Goal: Task Accomplishment & Management: Complete application form

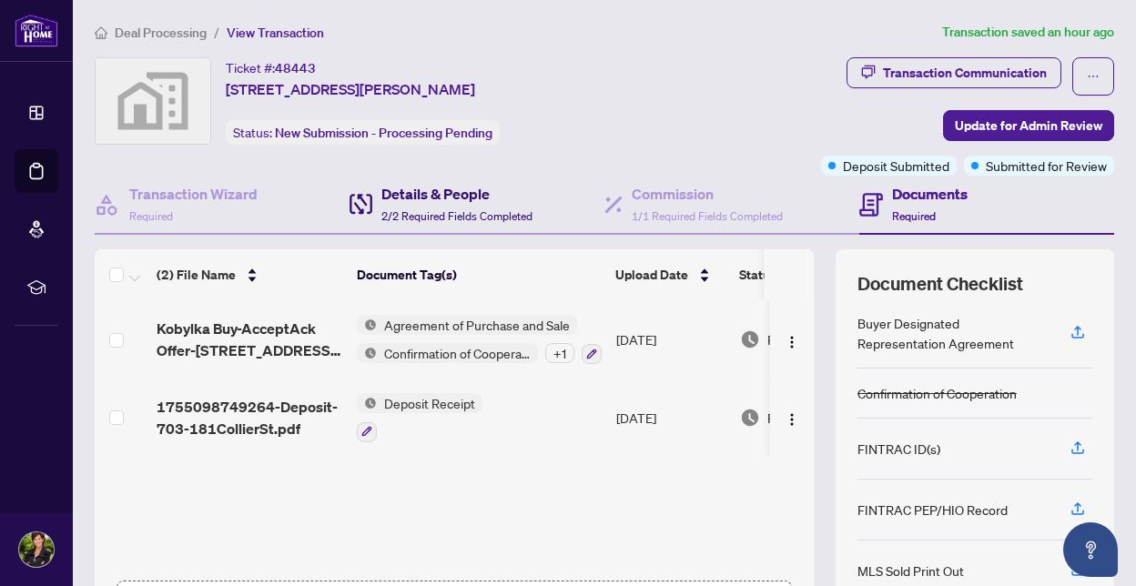
click at [382, 185] on h4 "Details & People" at bounding box center [456, 194] width 151 height 22
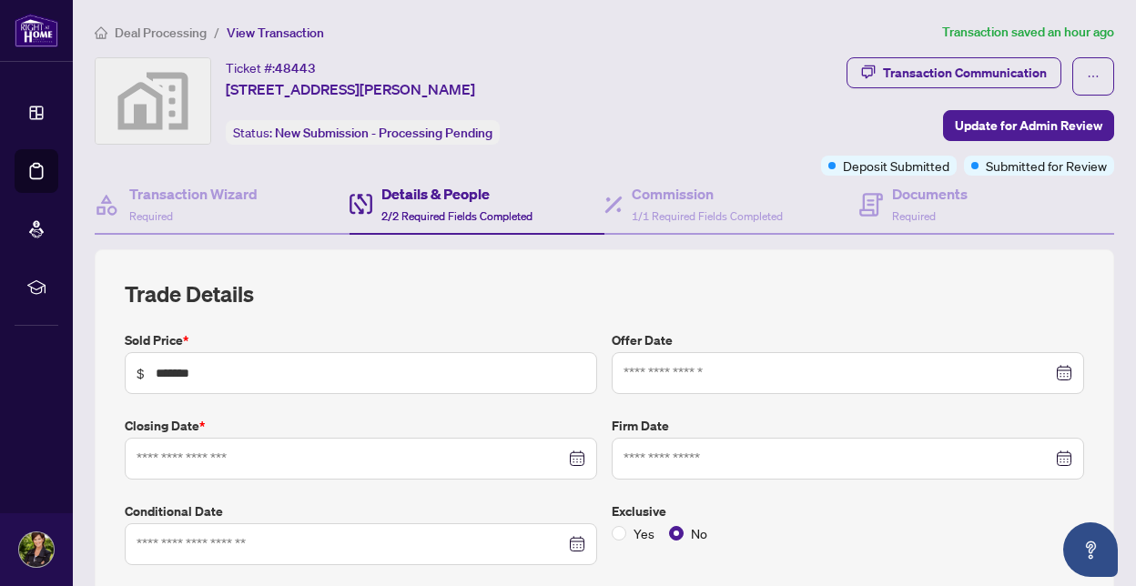
type input "**********"
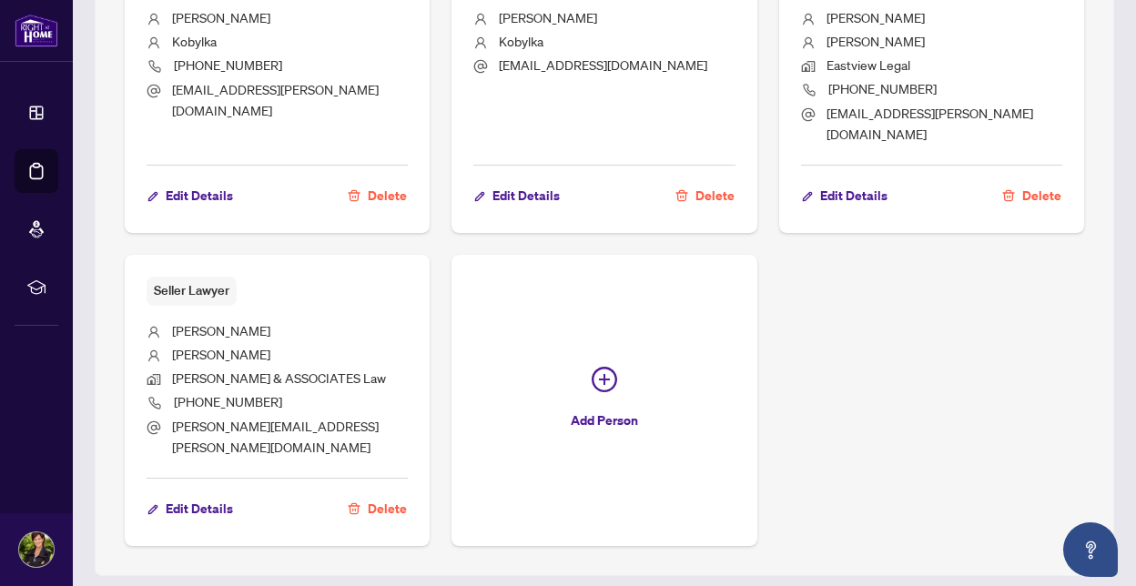
scroll to position [1220, 0]
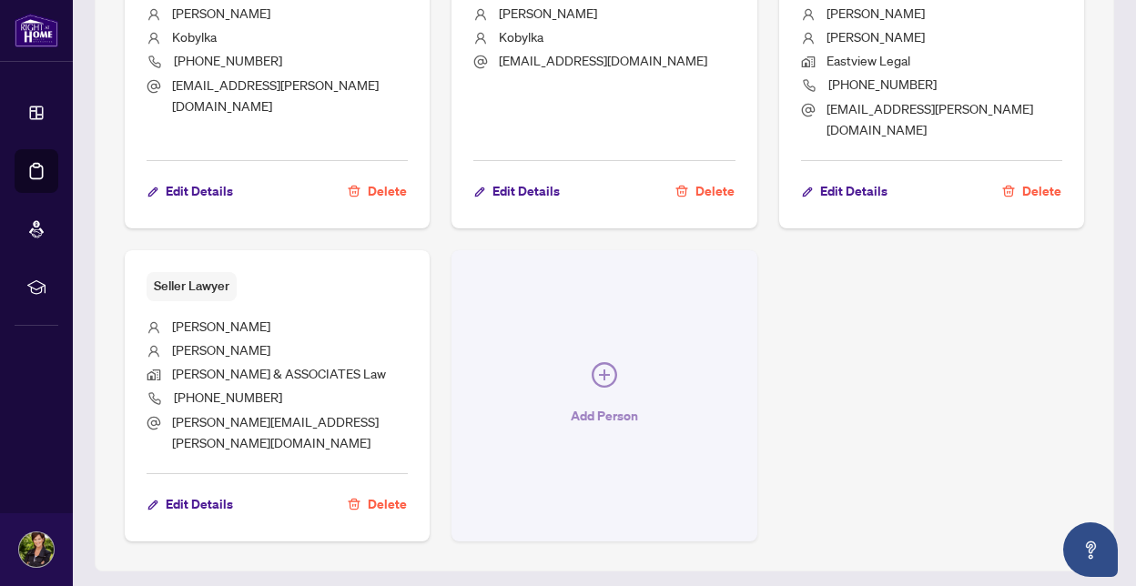
click at [599, 370] on icon "plus-circle" at bounding box center [604, 375] width 11 height 11
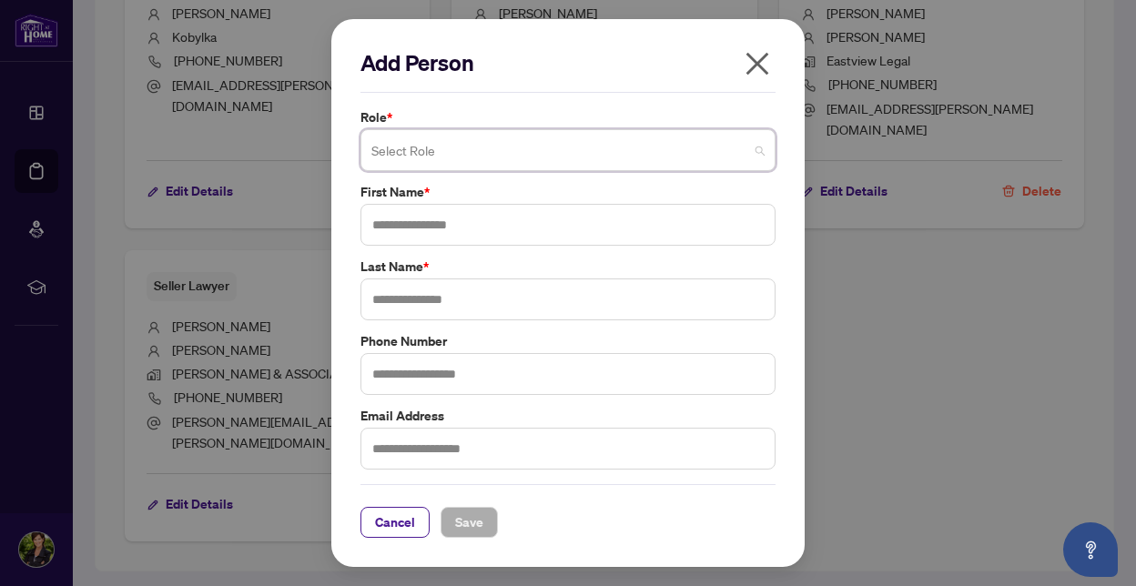
click at [721, 154] on input "search" at bounding box center [559, 153] width 377 height 40
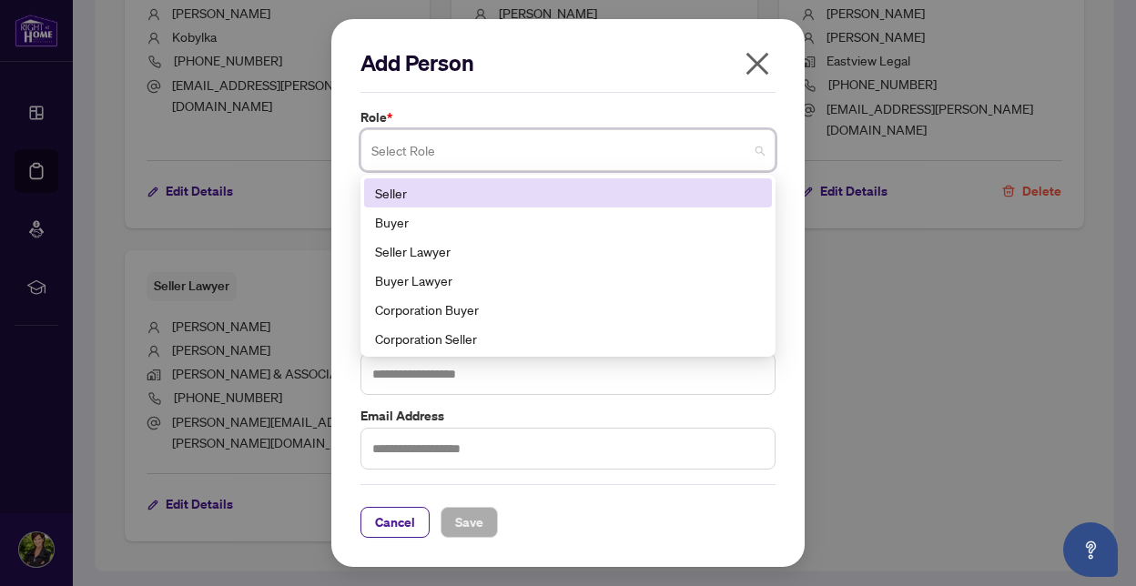
click at [755, 56] on icon "close" at bounding box center [757, 63] width 29 height 29
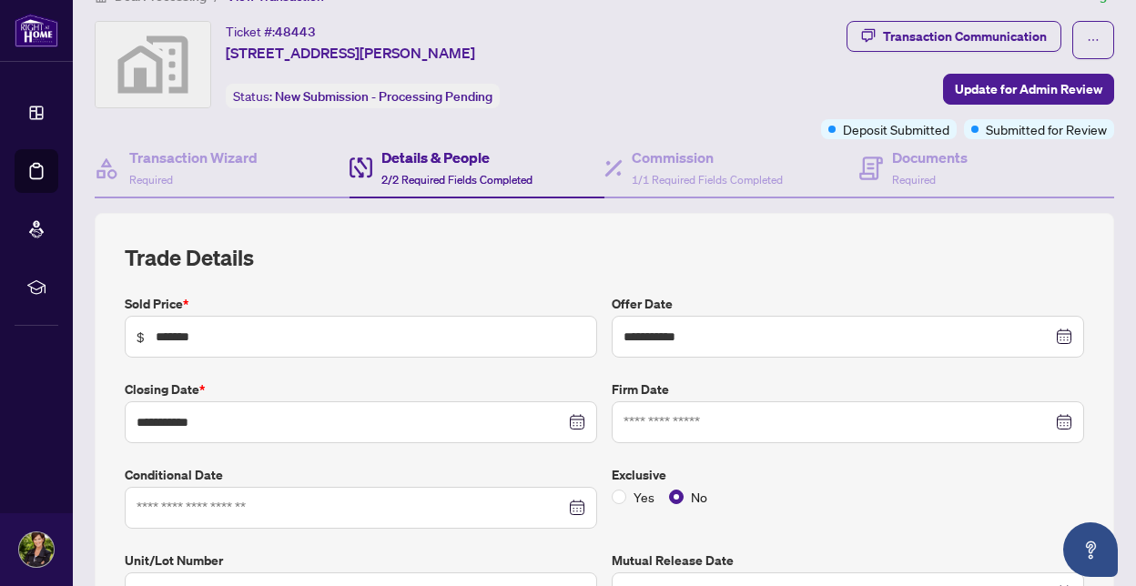
scroll to position [0, 0]
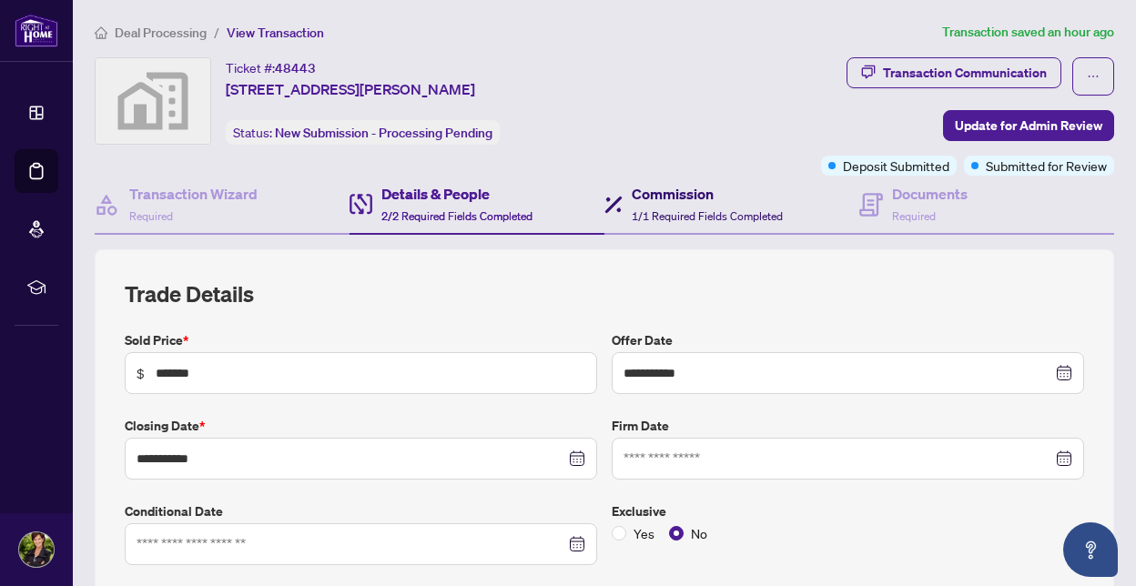
click at [710, 204] on div "Commission 1/1 Required Fields Completed" at bounding box center [707, 204] width 151 height 43
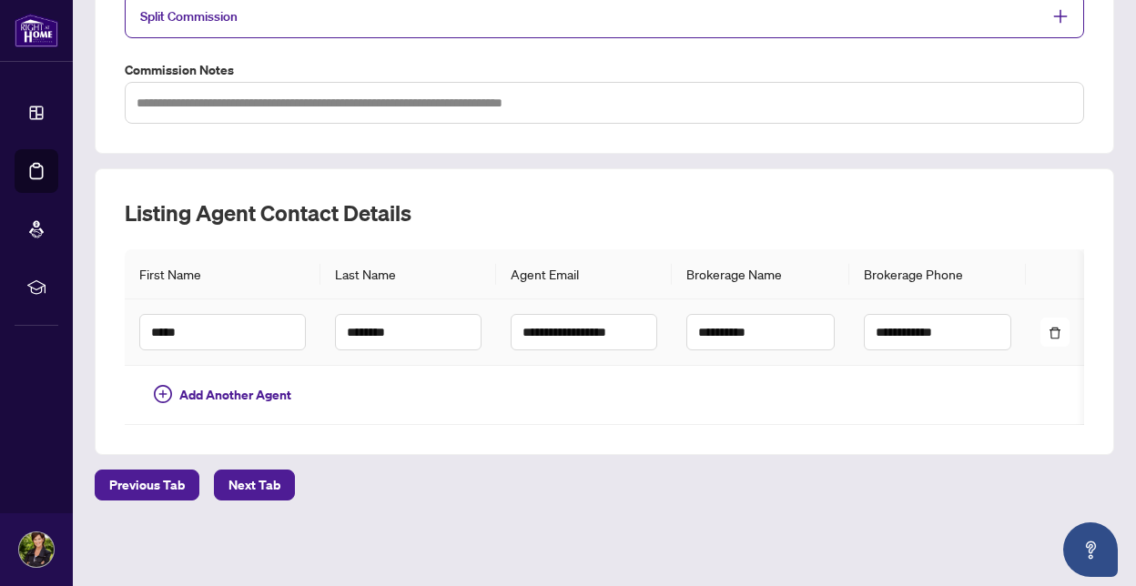
scroll to position [428, 0]
click at [952, 318] on input "**********" at bounding box center [937, 332] width 147 height 36
type input "**********"
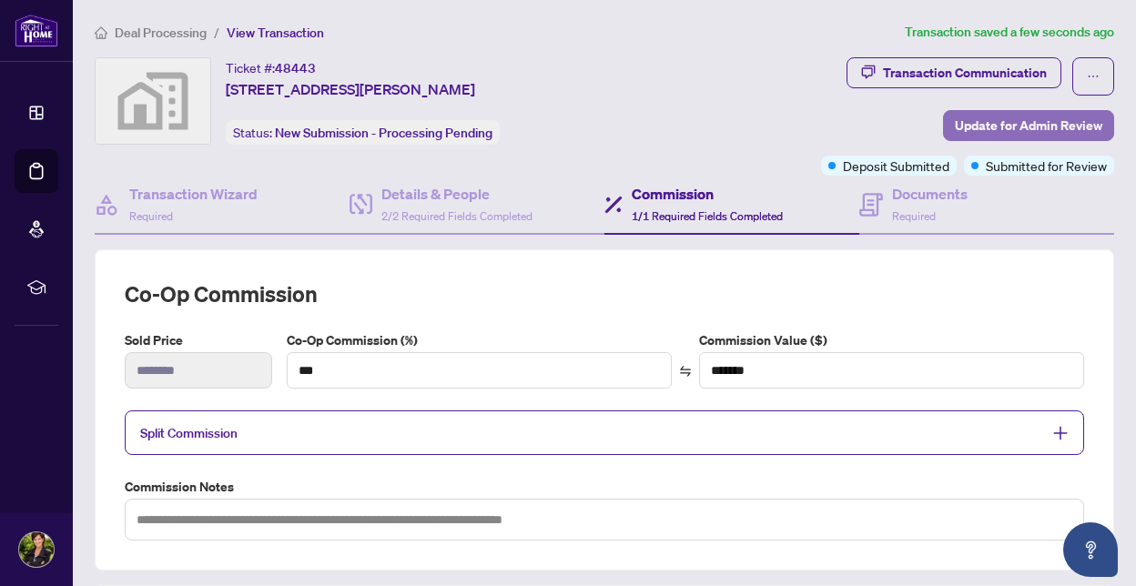
click at [1054, 118] on span "Update for Admin Review" at bounding box center [1028, 125] width 147 height 29
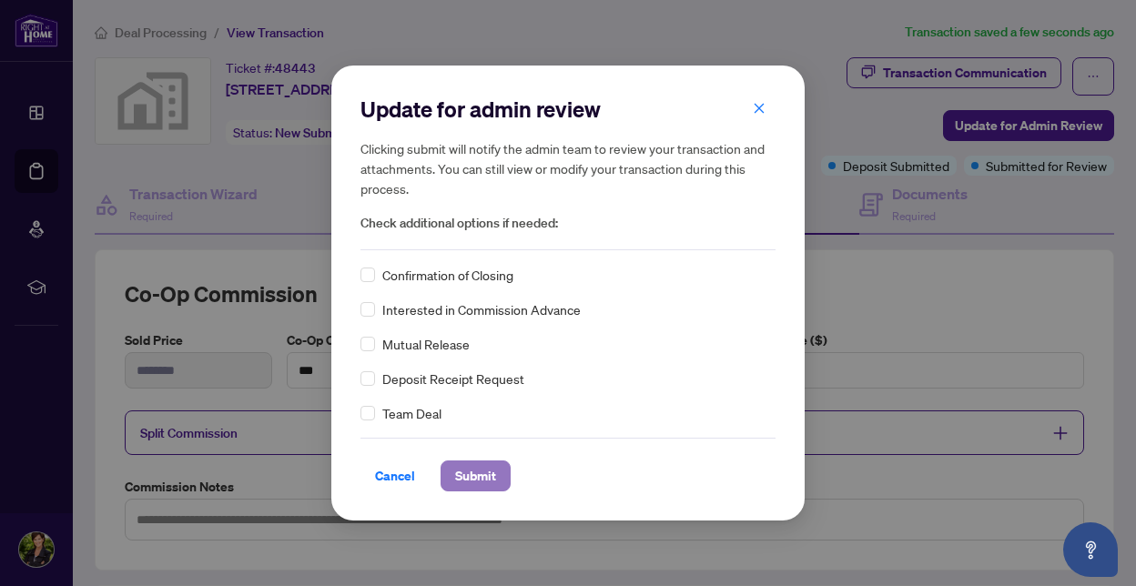
click at [471, 478] on span "Submit" at bounding box center [475, 476] width 41 height 29
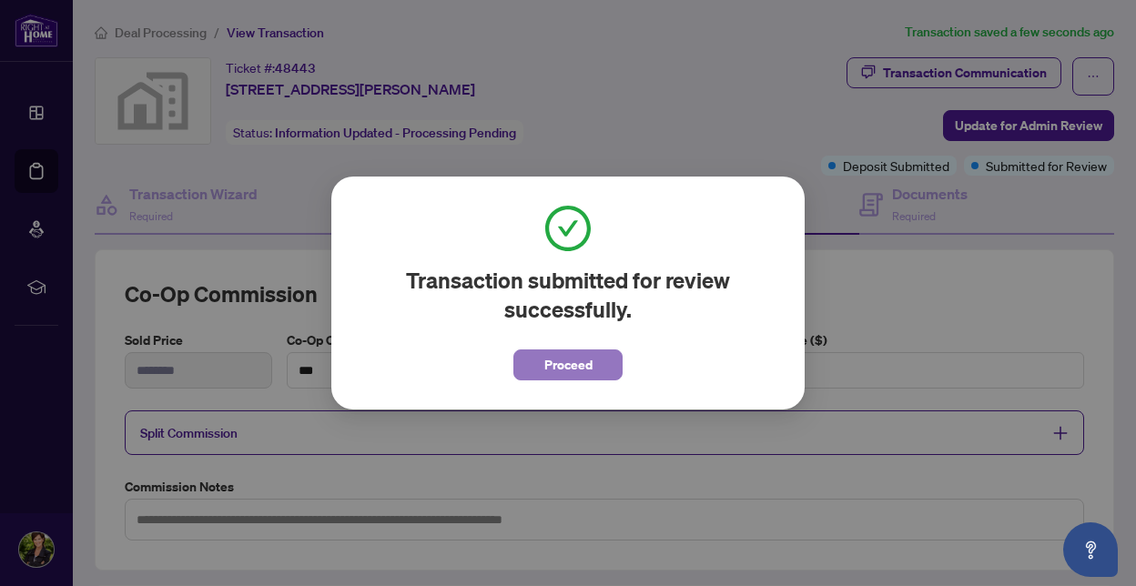
click at [598, 364] on button "Proceed" at bounding box center [567, 365] width 109 height 31
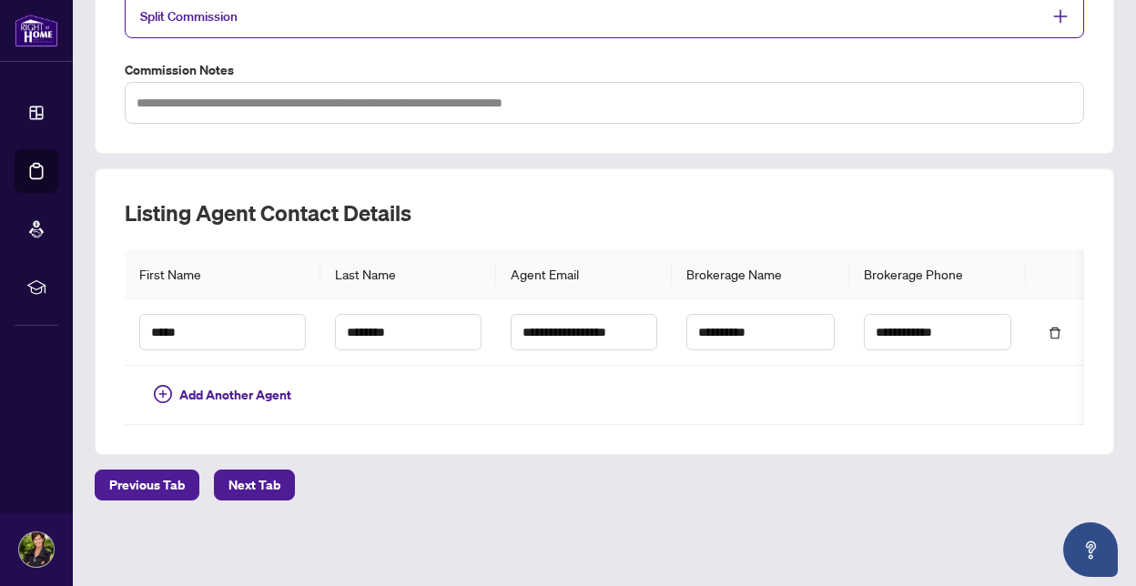
scroll to position [428, 0]
click at [241, 482] on span "Next Tab" at bounding box center [254, 485] width 52 height 29
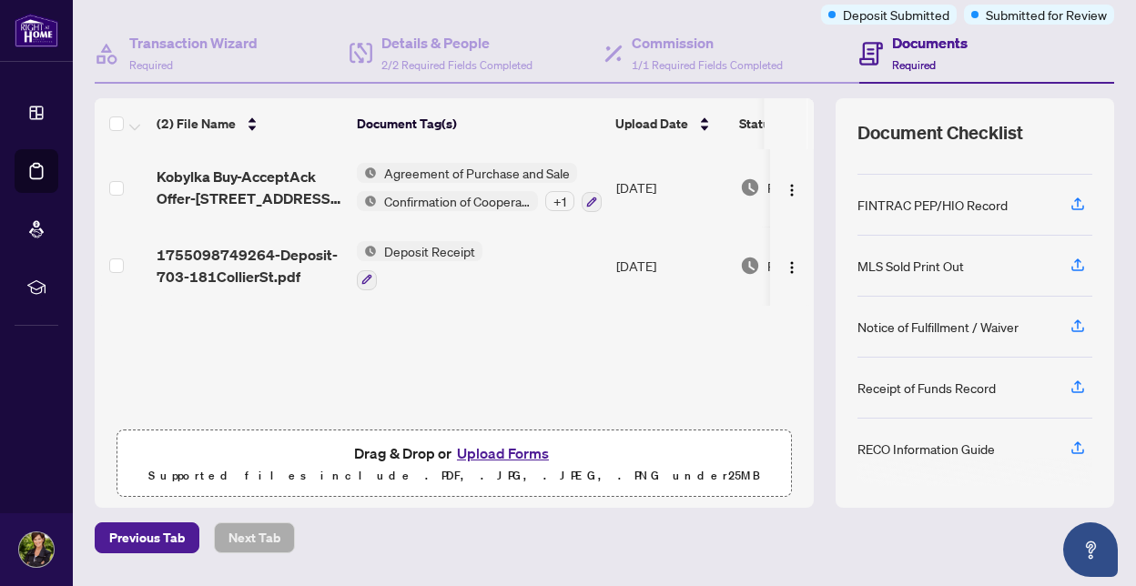
scroll to position [202, 0]
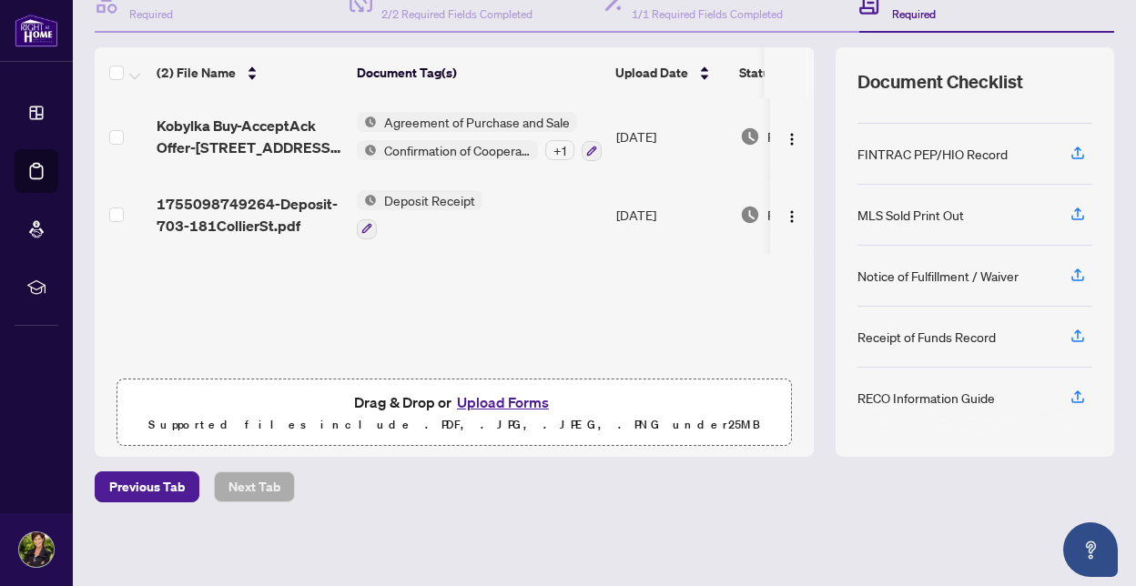
click at [482, 398] on button "Upload Forms" at bounding box center [503, 403] width 103 height 24
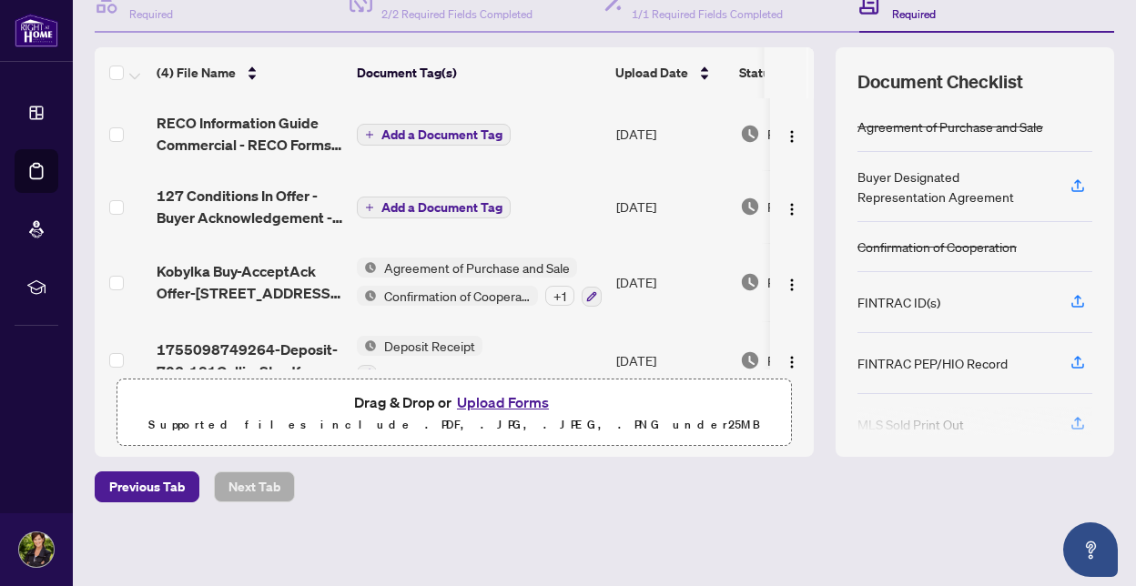
scroll to position [0, 0]
click at [414, 130] on span "Add a Document Tag" at bounding box center [441, 135] width 121 height 13
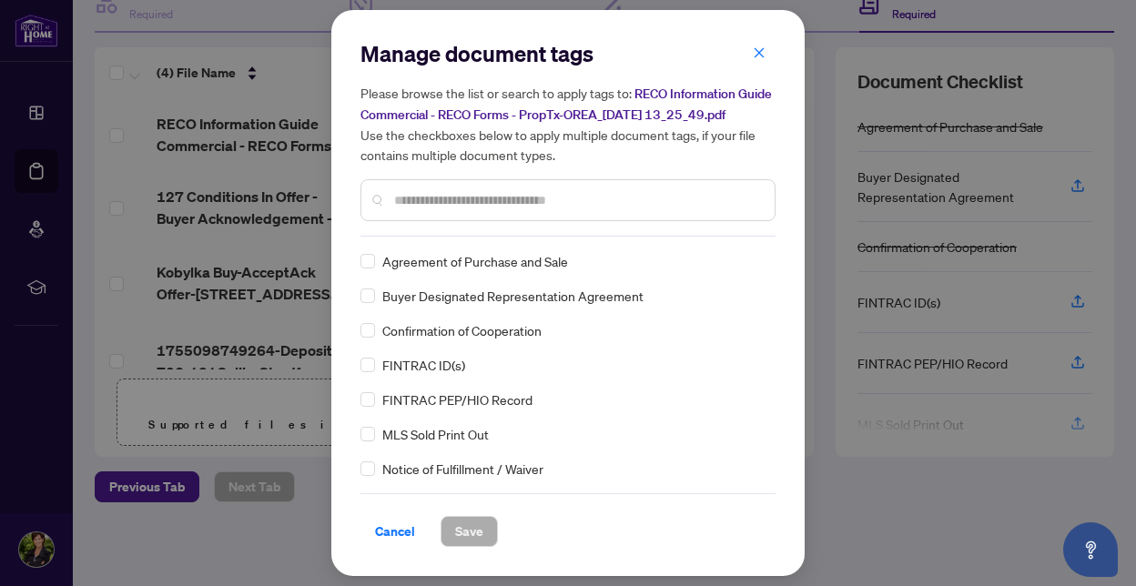
click at [436, 200] on input "text" at bounding box center [577, 200] width 366 height 20
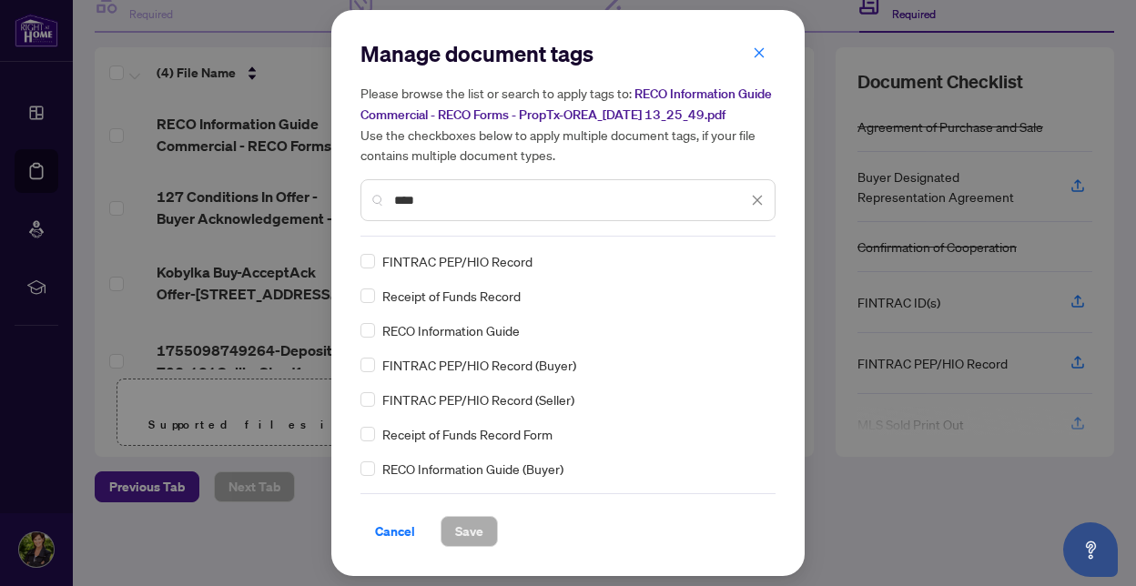
type input "****"
click at [476, 526] on span "Save" at bounding box center [469, 531] width 28 height 29
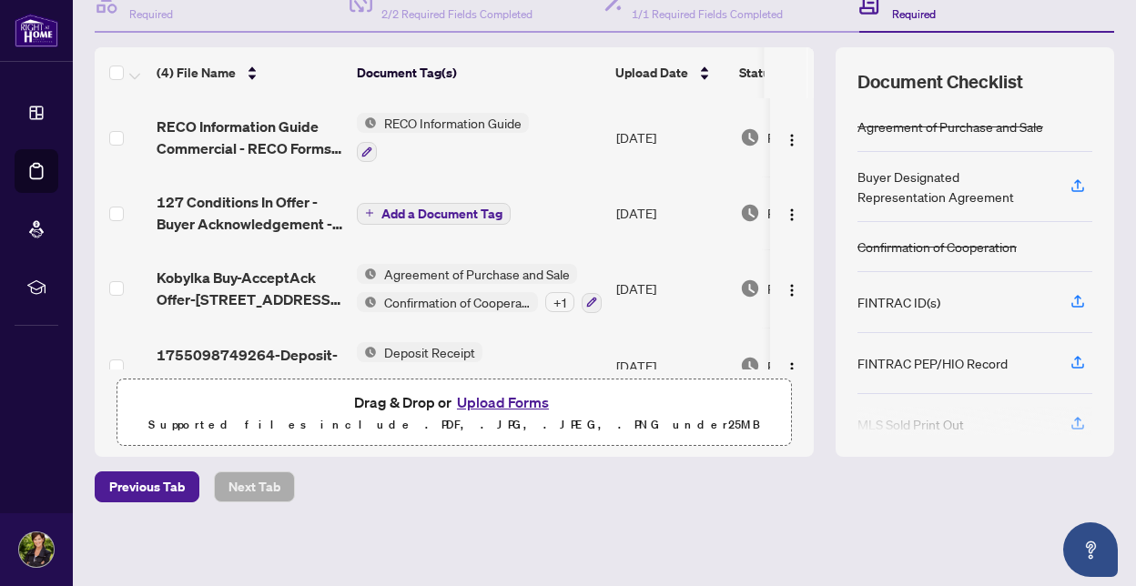
click at [444, 208] on span "Add a Document Tag" at bounding box center [441, 214] width 121 height 13
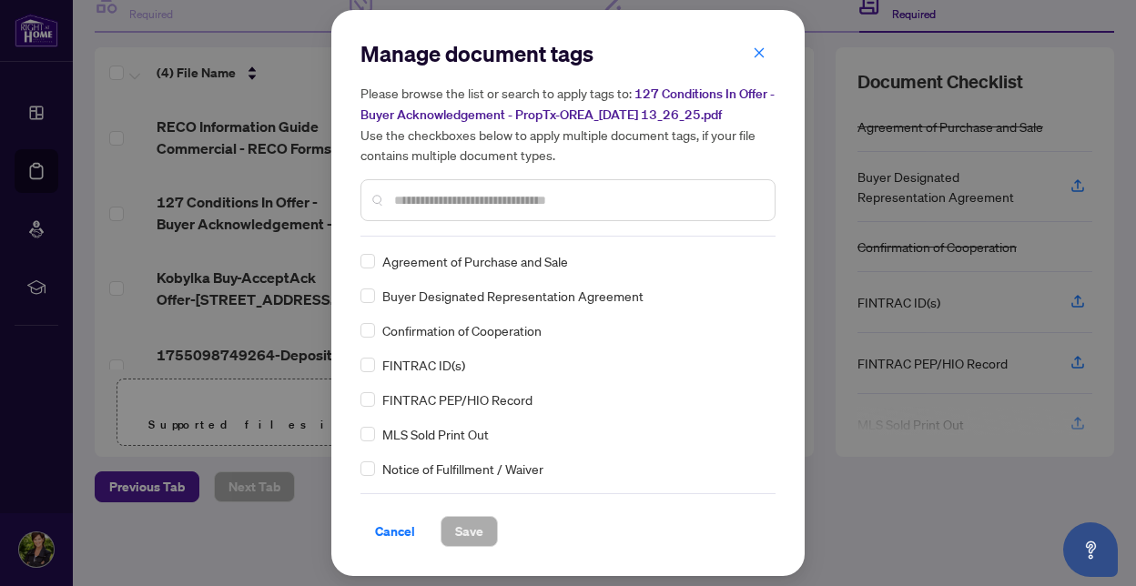
click at [447, 231] on div "Manage document tags Please browse the list or search to apply tags to: 127 Con…" at bounding box center [567, 138] width 415 height 198
click at [459, 207] on input "text" at bounding box center [577, 200] width 366 height 20
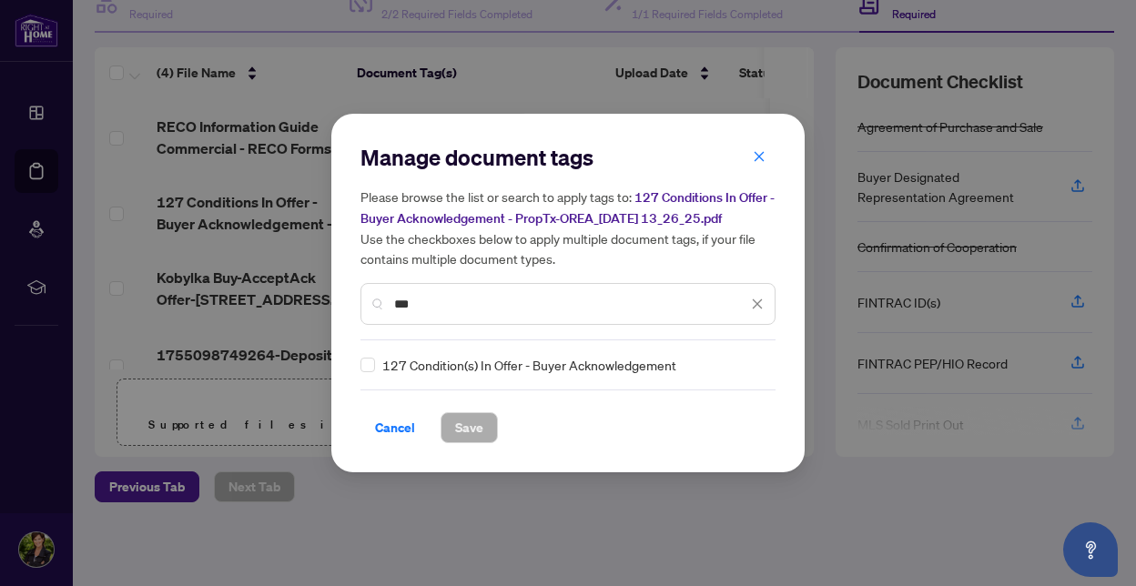
type input "***"
click at [466, 426] on span "Save" at bounding box center [469, 427] width 28 height 29
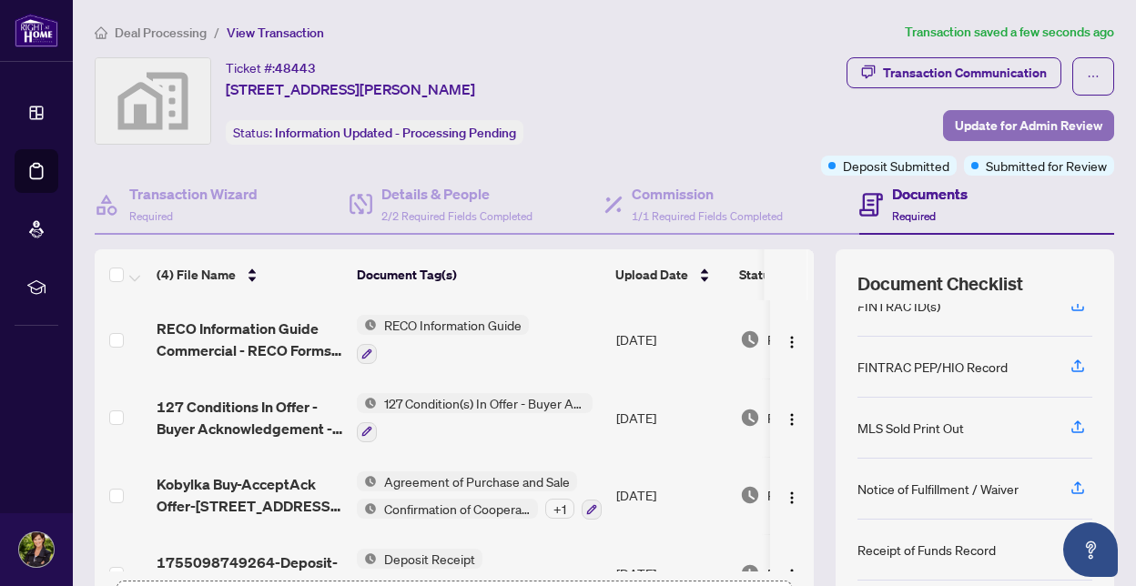
click at [993, 125] on span "Update for Admin Review" at bounding box center [1028, 125] width 147 height 29
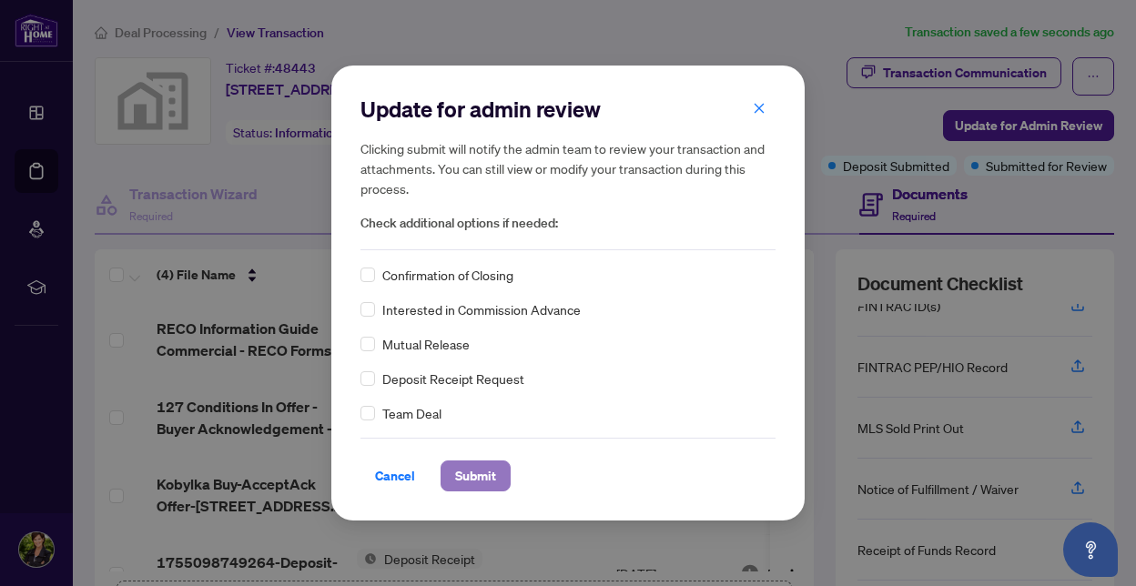
click at [484, 472] on span "Submit" at bounding box center [475, 476] width 41 height 29
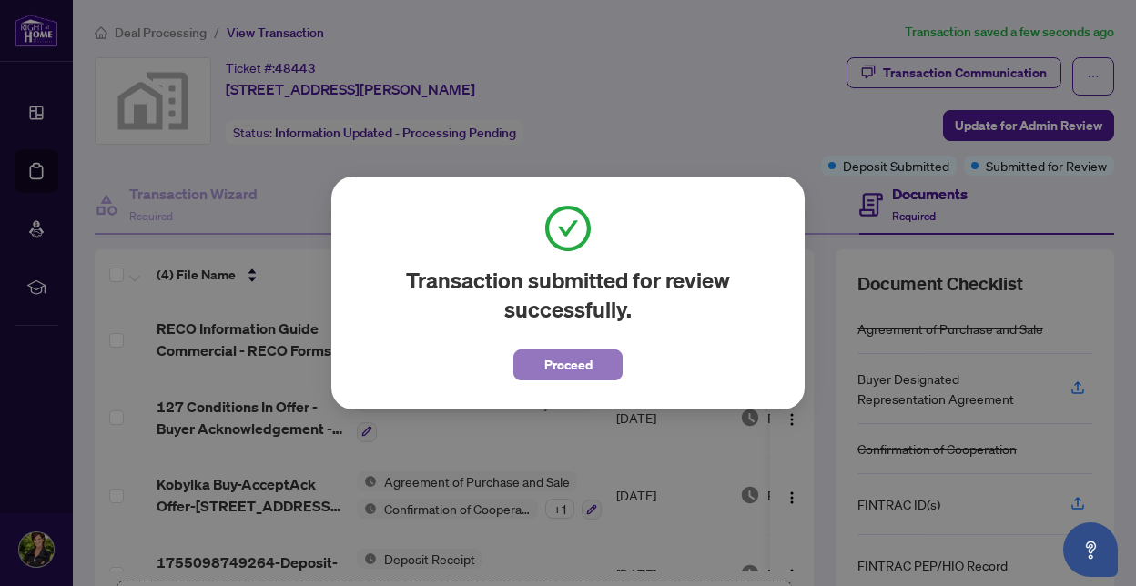
click at [544, 367] on span "Proceed" at bounding box center [568, 364] width 48 height 29
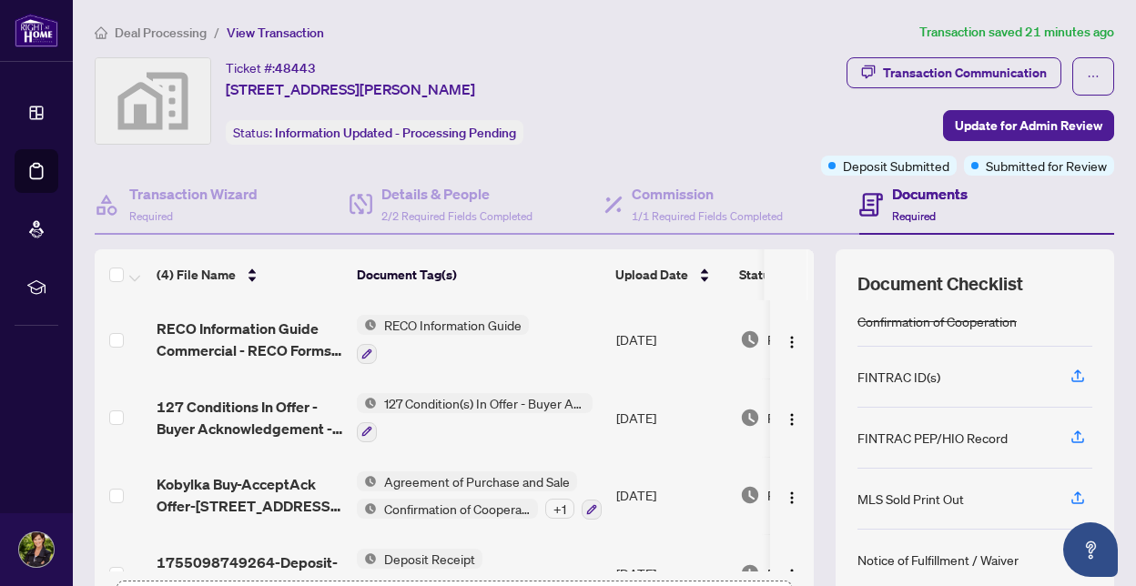
scroll to position [198, 0]
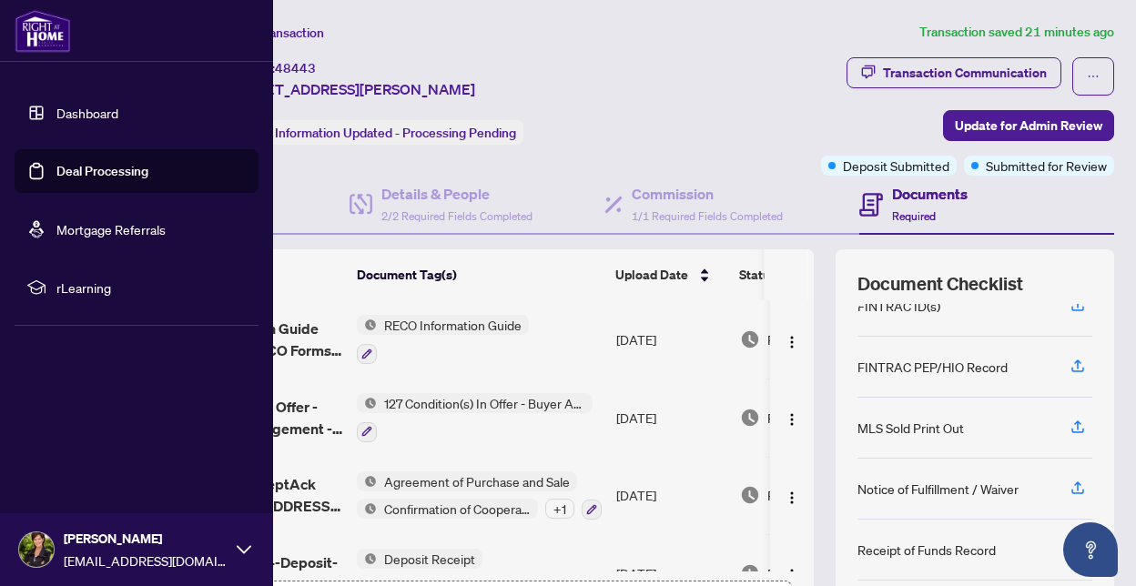
click at [90, 111] on link "Dashboard" at bounding box center [87, 113] width 62 height 16
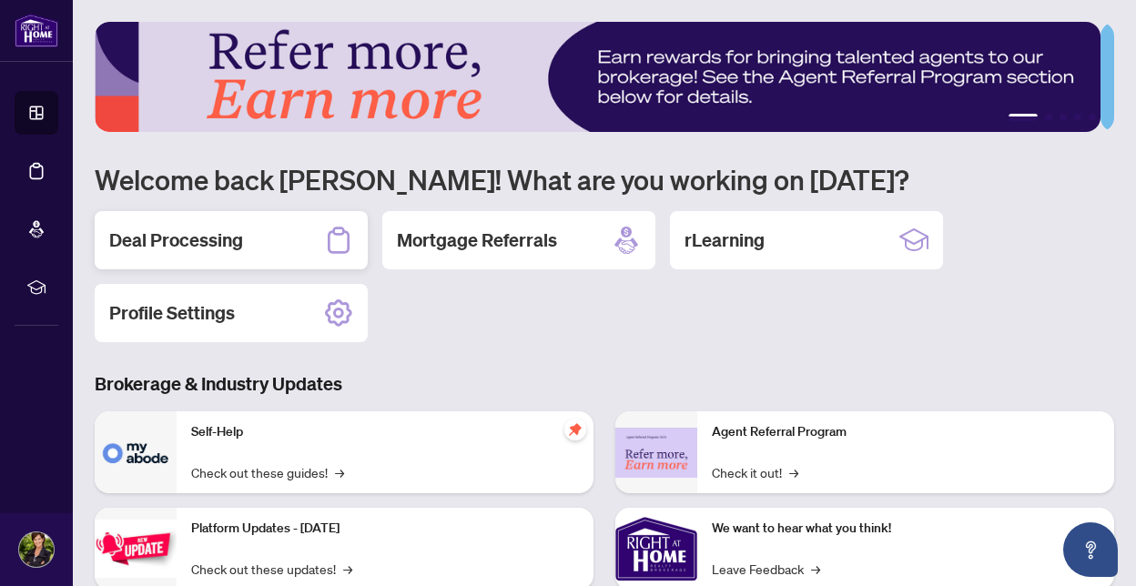
click at [269, 237] on div "Deal Processing" at bounding box center [231, 240] width 273 height 58
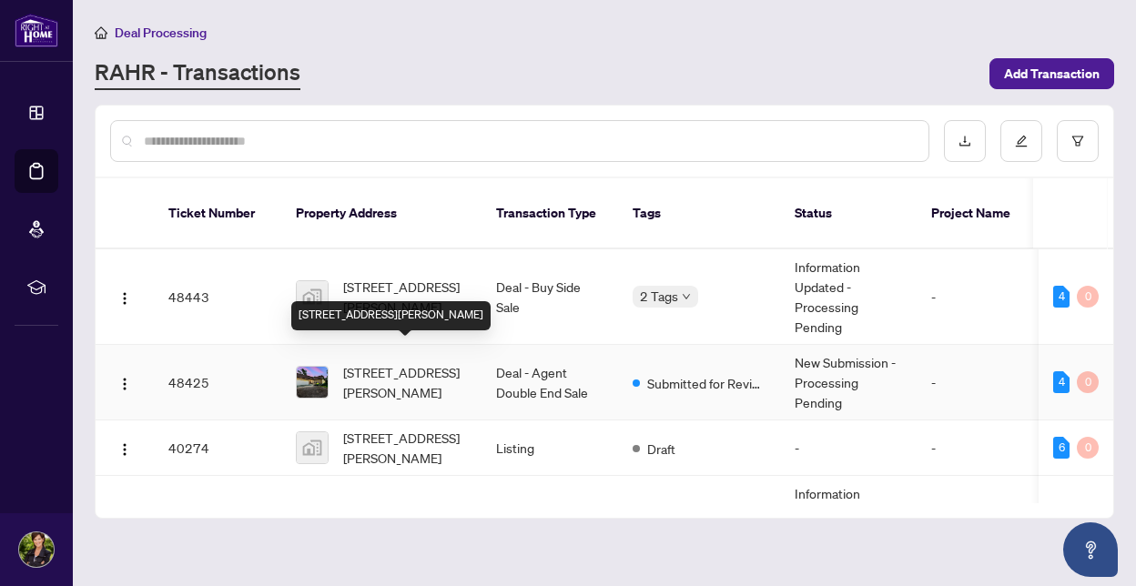
click at [358, 369] on span "[STREET_ADDRESS][PERSON_NAME]" at bounding box center [405, 382] width 124 height 40
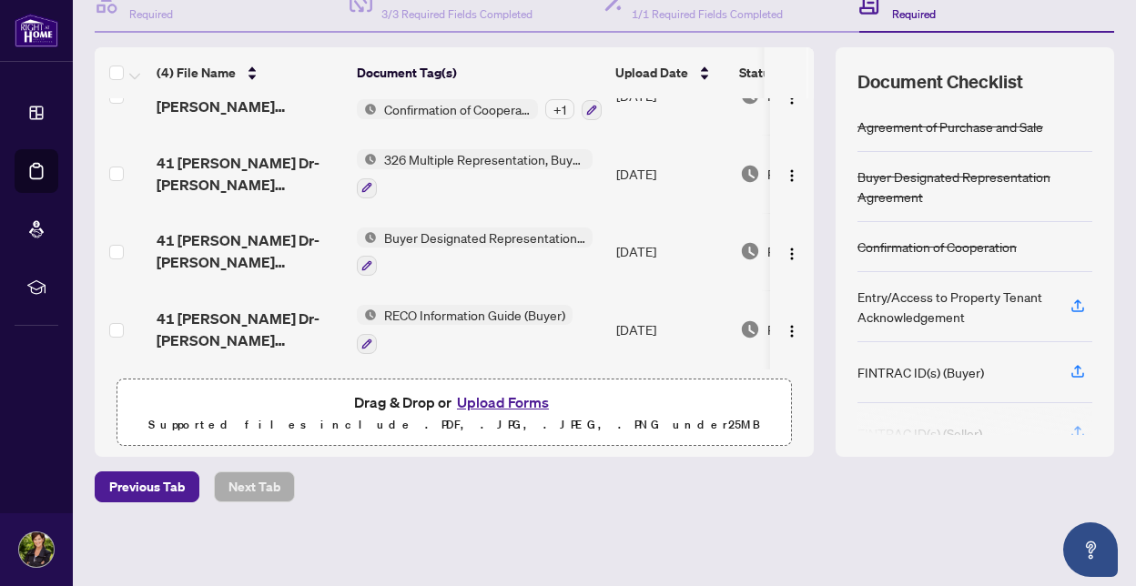
scroll to position [44, 0]
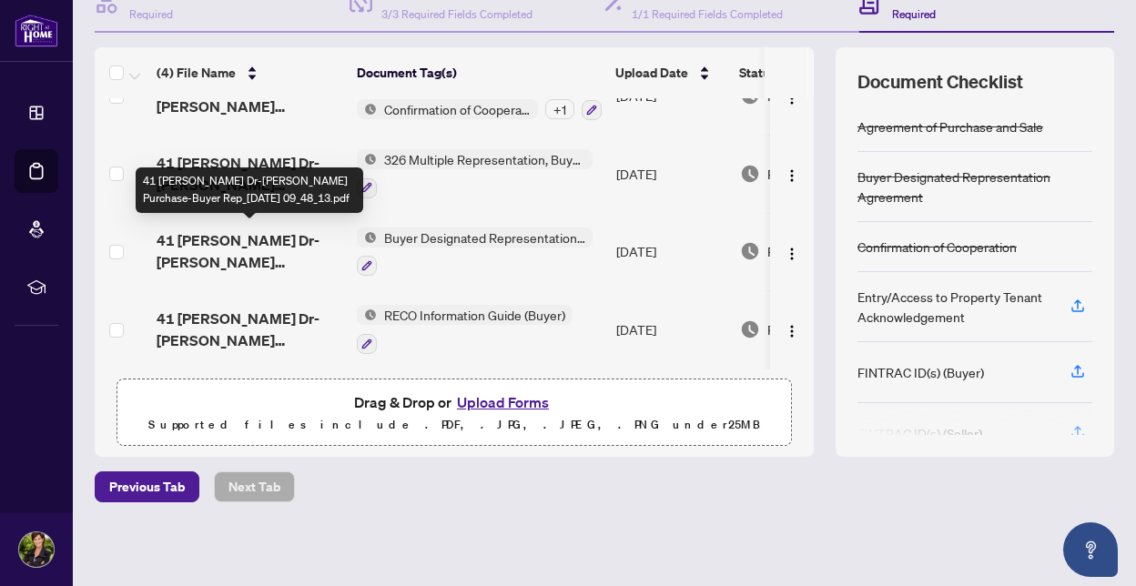
click at [235, 247] on span "41 [PERSON_NAME] Dr-[PERSON_NAME] Purchase-Buyer Rep_[DATE] 09_48_13.pdf" at bounding box center [250, 251] width 186 height 44
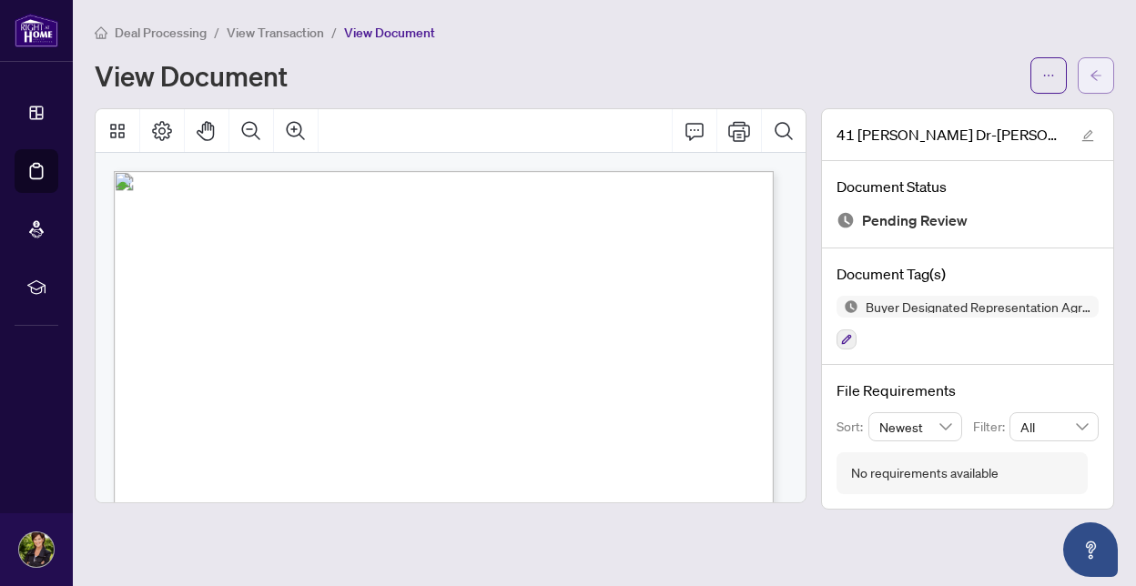
click at [1098, 69] on icon "arrow-left" at bounding box center [1096, 75] width 13 height 13
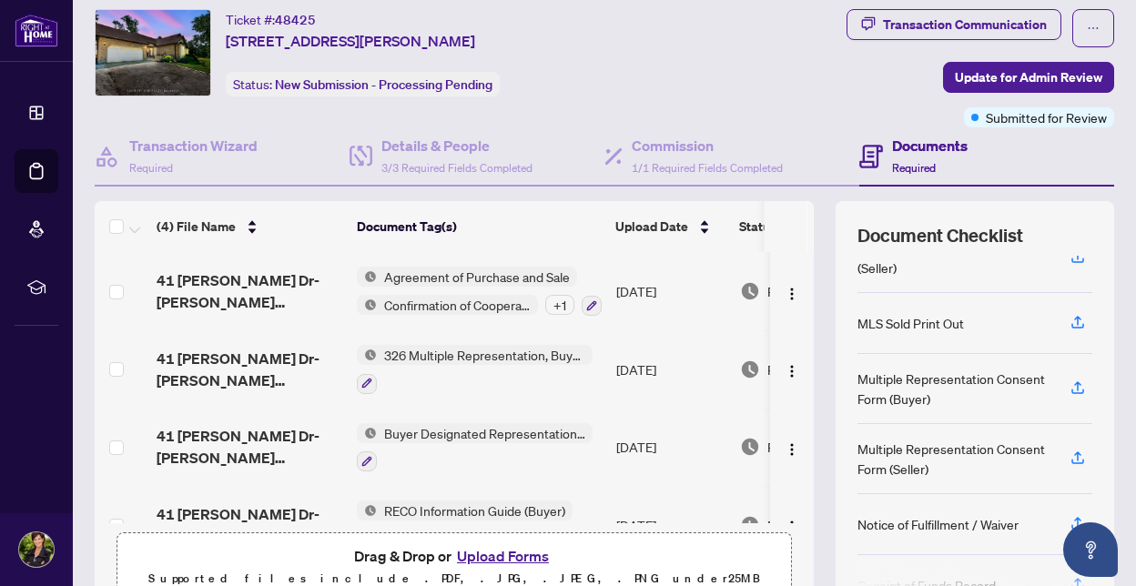
scroll to position [44, 0]
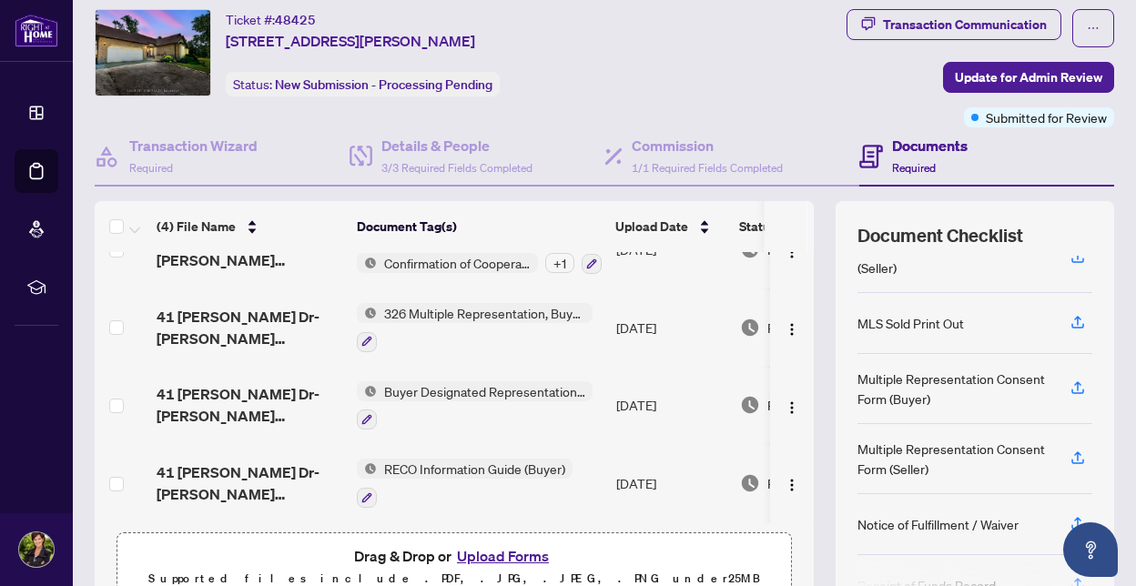
click at [481, 552] on button "Upload Forms" at bounding box center [503, 556] width 103 height 24
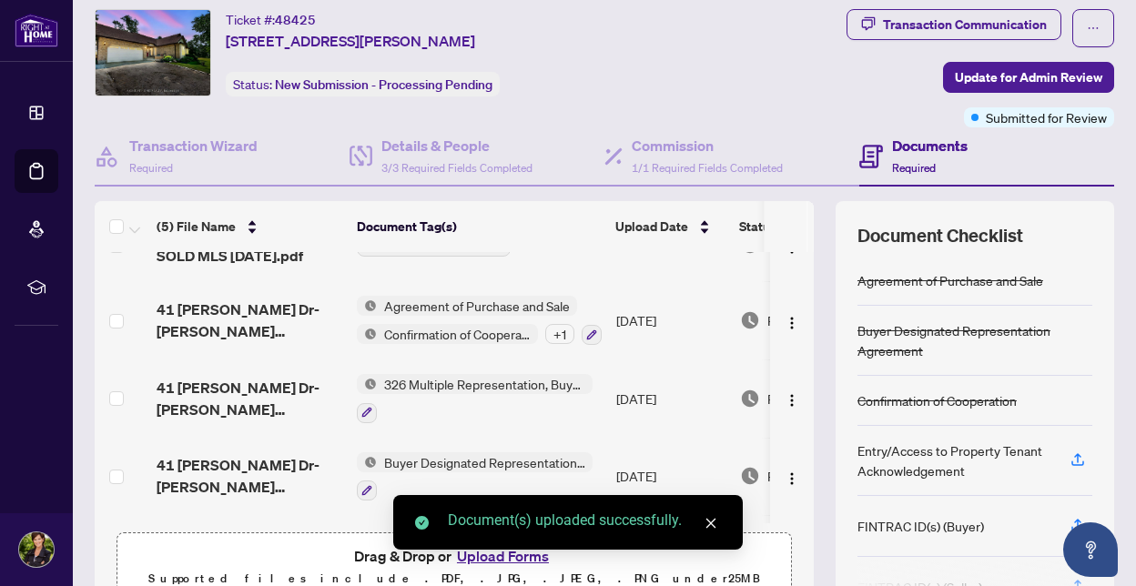
scroll to position [0, 0]
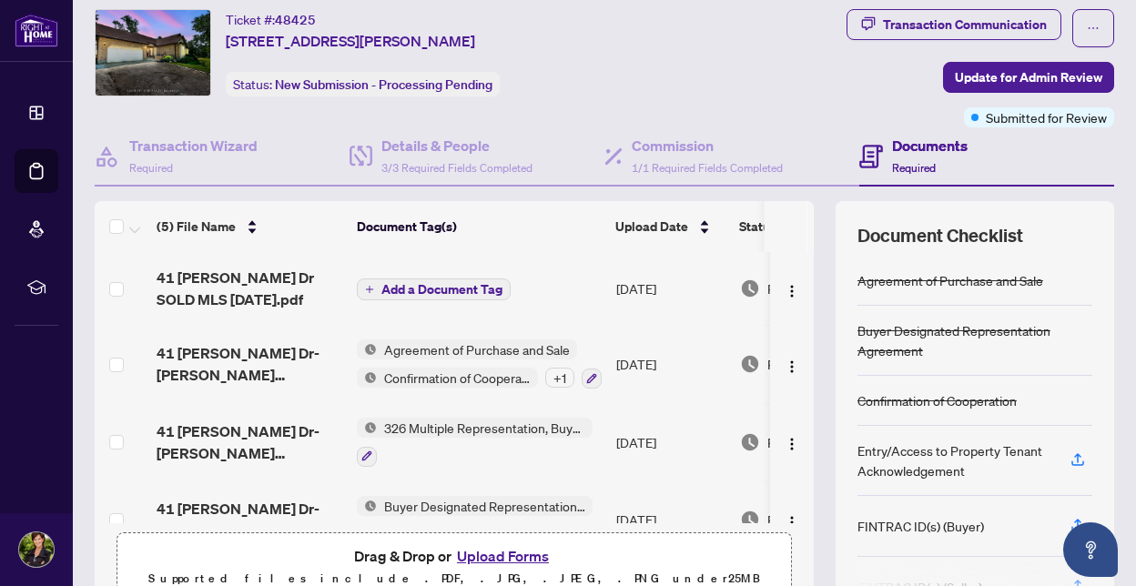
click at [424, 286] on span "Add a Document Tag" at bounding box center [441, 289] width 121 height 13
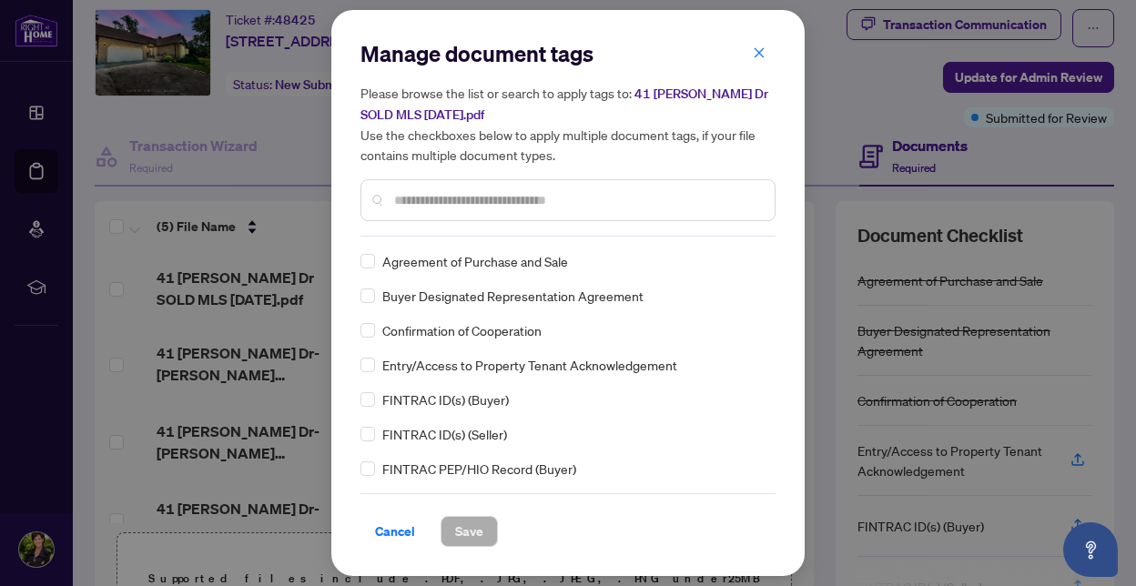
click at [440, 201] on input "text" at bounding box center [577, 200] width 366 height 20
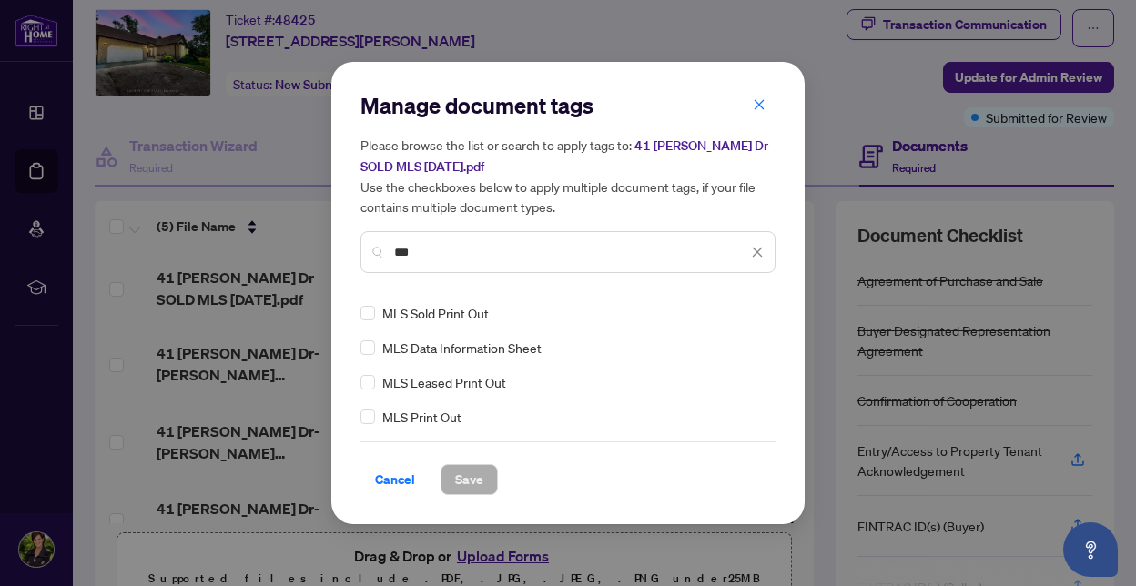
type input "***"
click at [467, 475] on span "Save" at bounding box center [469, 479] width 28 height 29
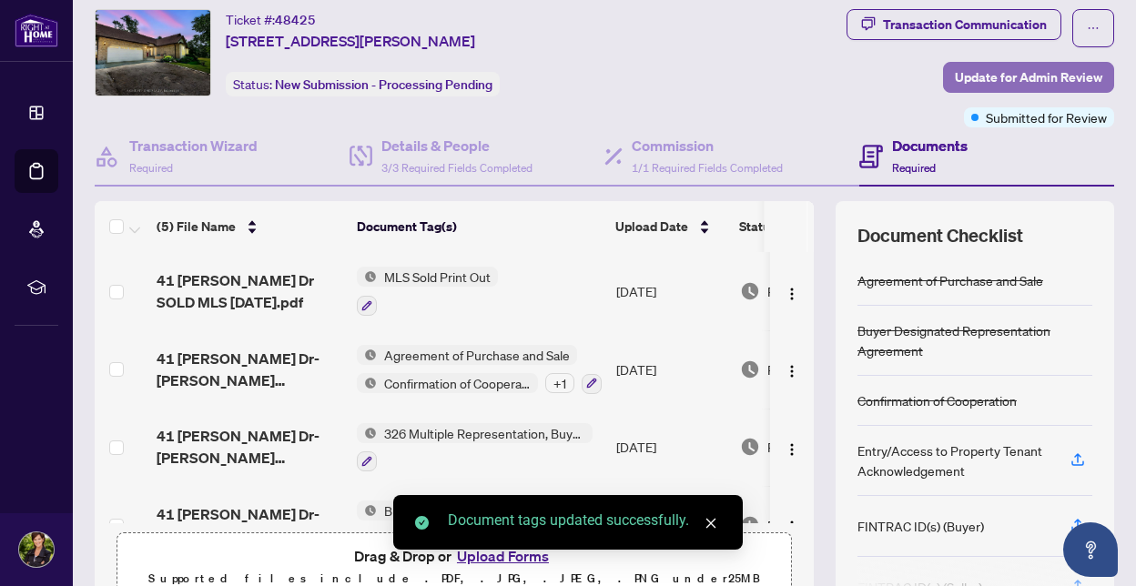
click at [1012, 71] on span "Update for Admin Review" at bounding box center [1028, 77] width 147 height 29
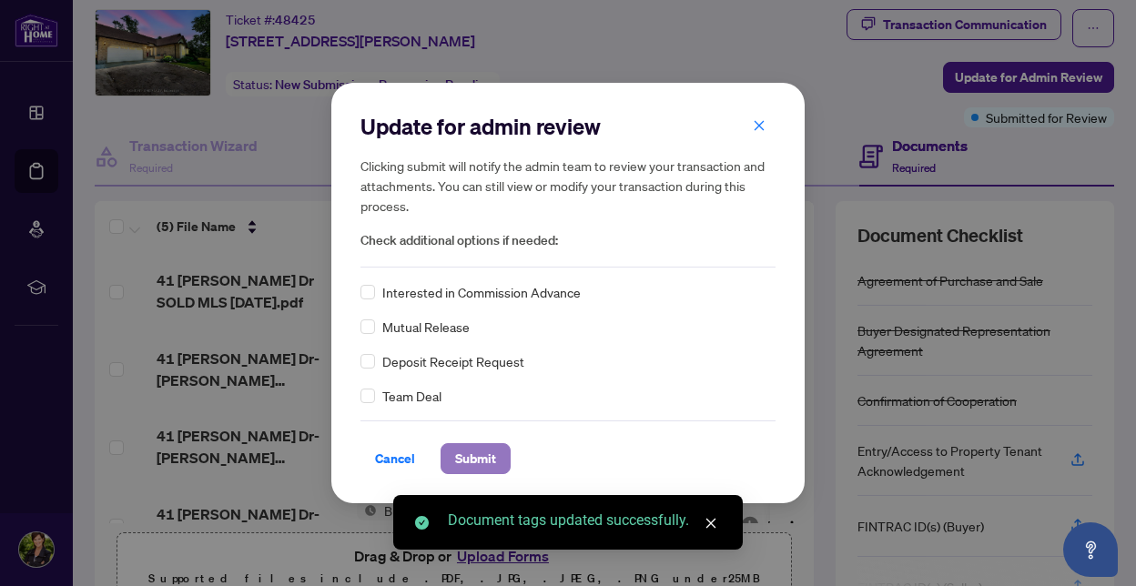
click at [489, 456] on span "Submit" at bounding box center [475, 458] width 41 height 29
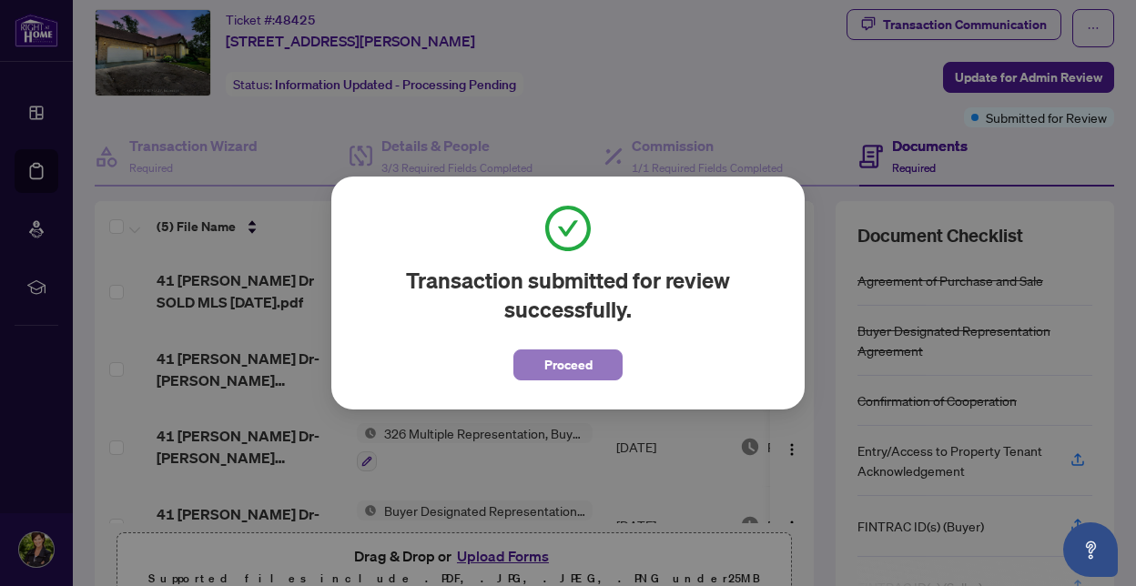
click at [578, 362] on span "Proceed" at bounding box center [568, 364] width 48 height 29
